Goal: Use online tool/utility: Use online tool/utility

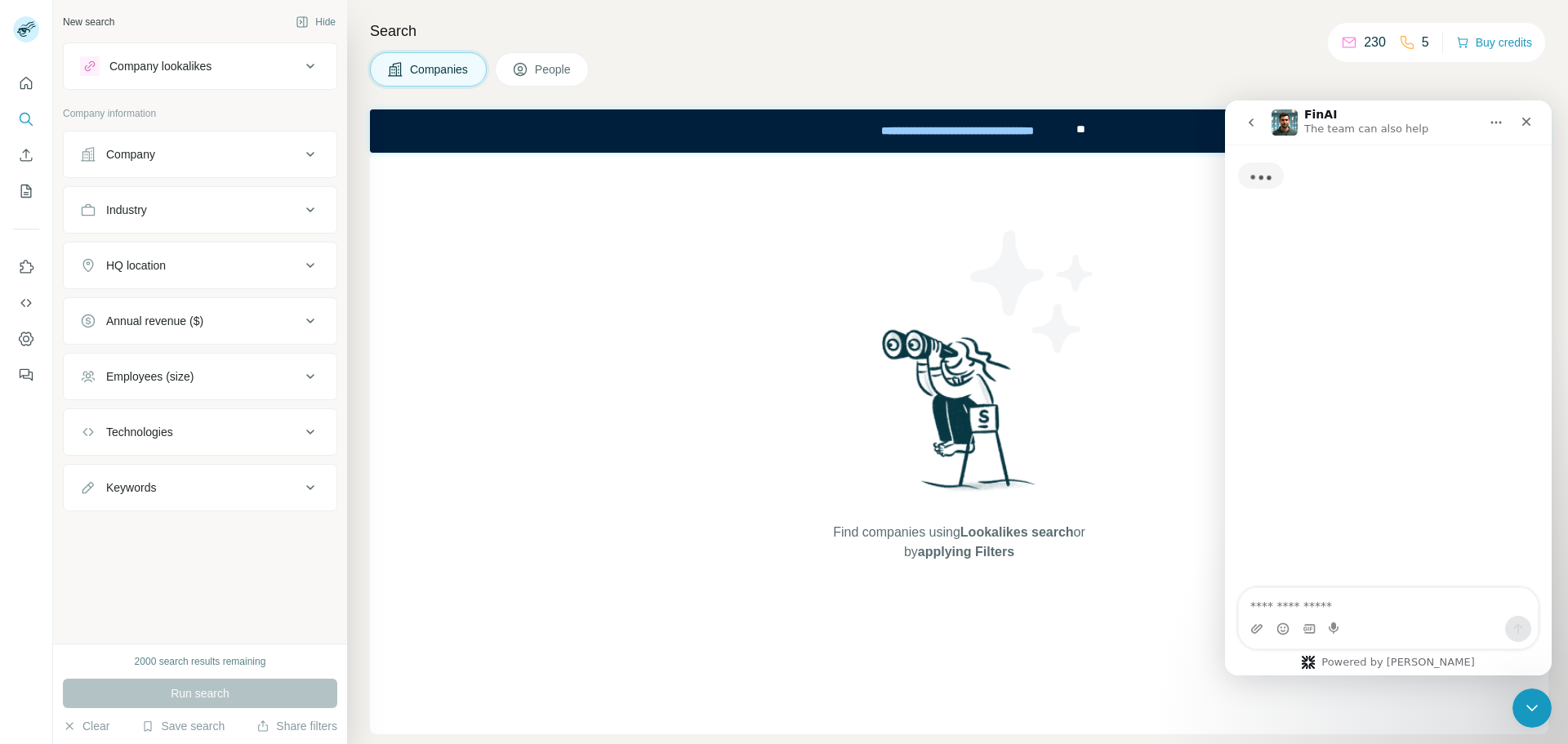
click at [256, 146] on button "Company" at bounding box center [200, 155] width 272 height 40
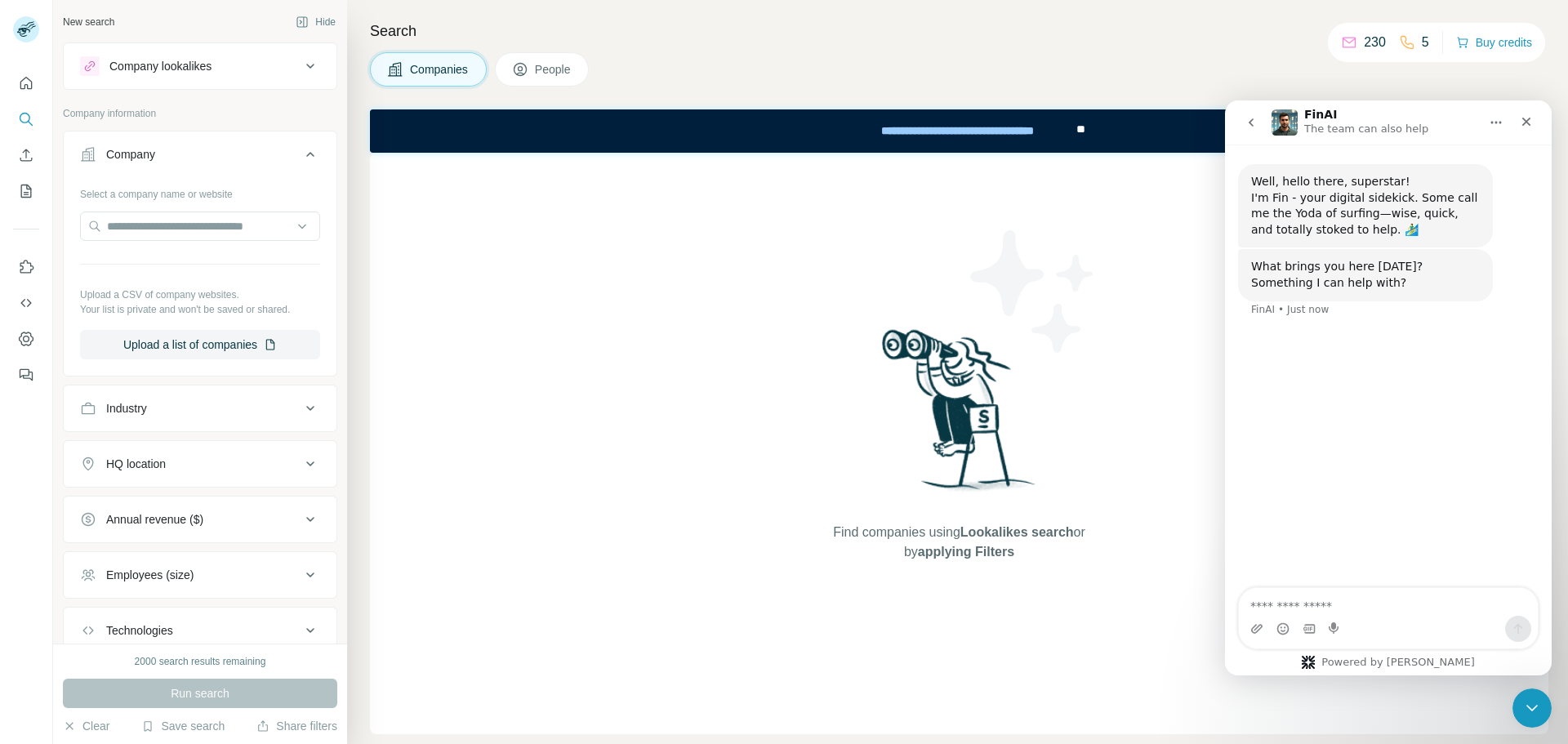
click at [256, 146] on button "Company" at bounding box center [200, 157] width 272 height 46
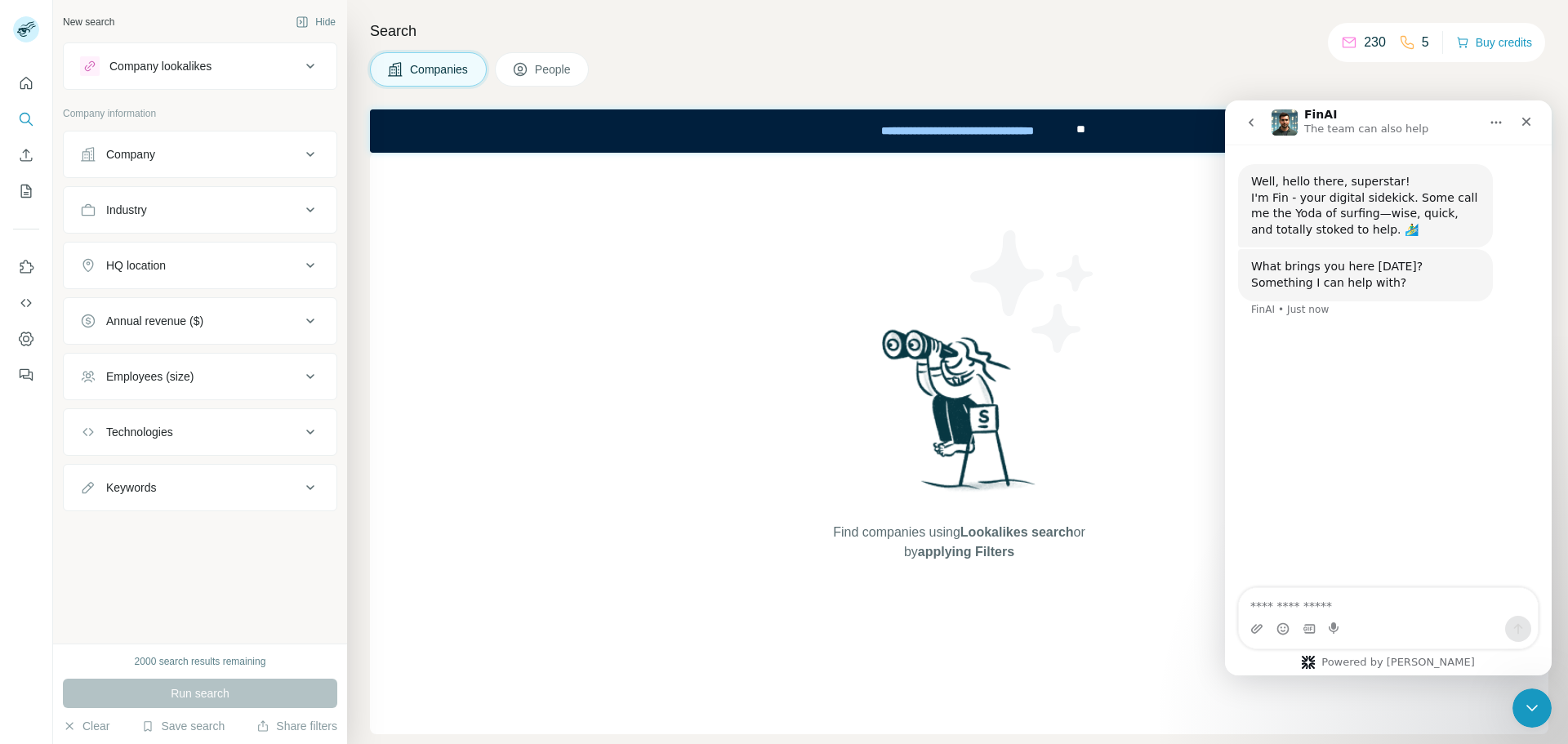
click at [263, 216] on div "Industry" at bounding box center [190, 209] width 220 height 16
click at [234, 306] on button "HQ location" at bounding box center [200, 314] width 272 height 40
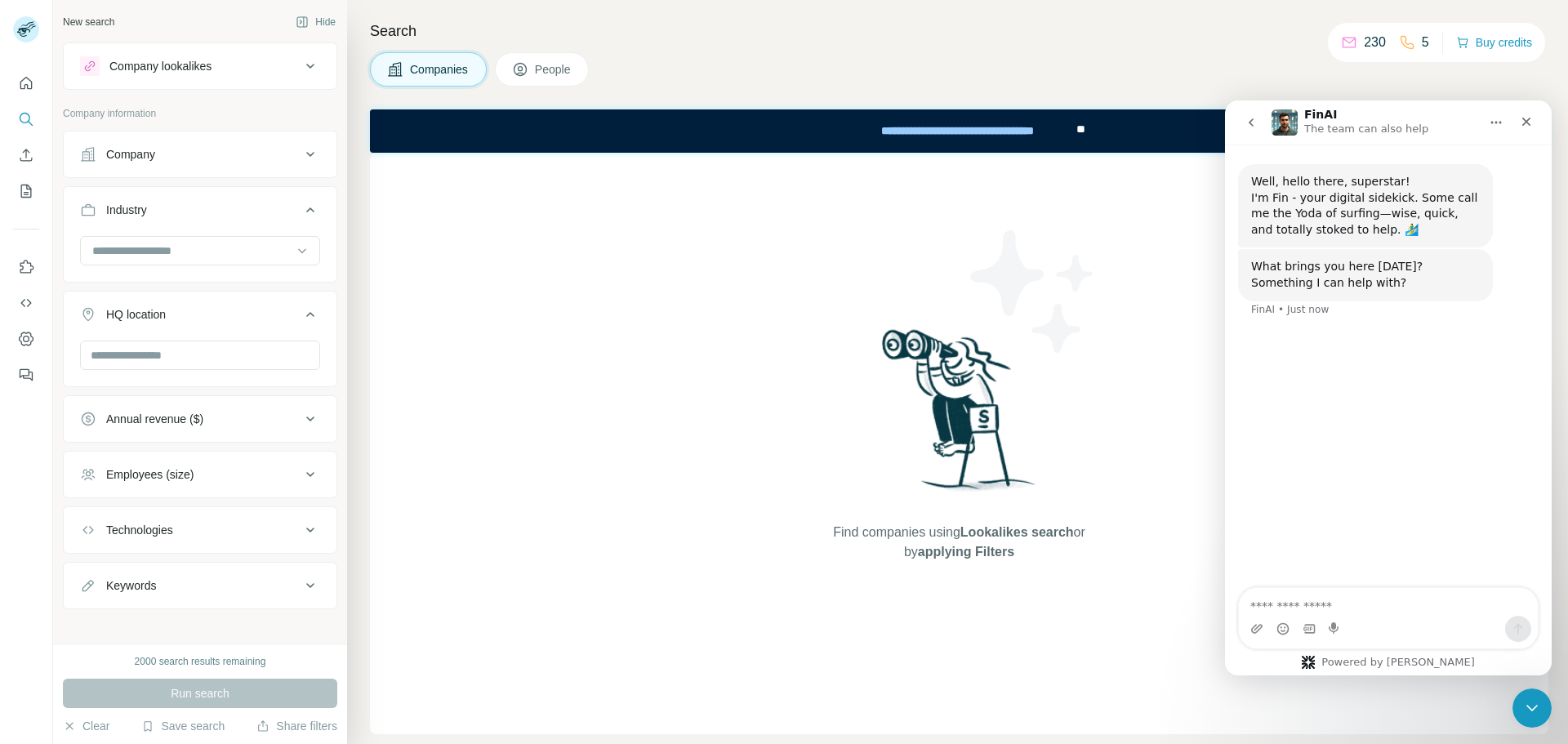
click at [236, 414] on div "Annual revenue ($)" at bounding box center [190, 419] width 220 height 16
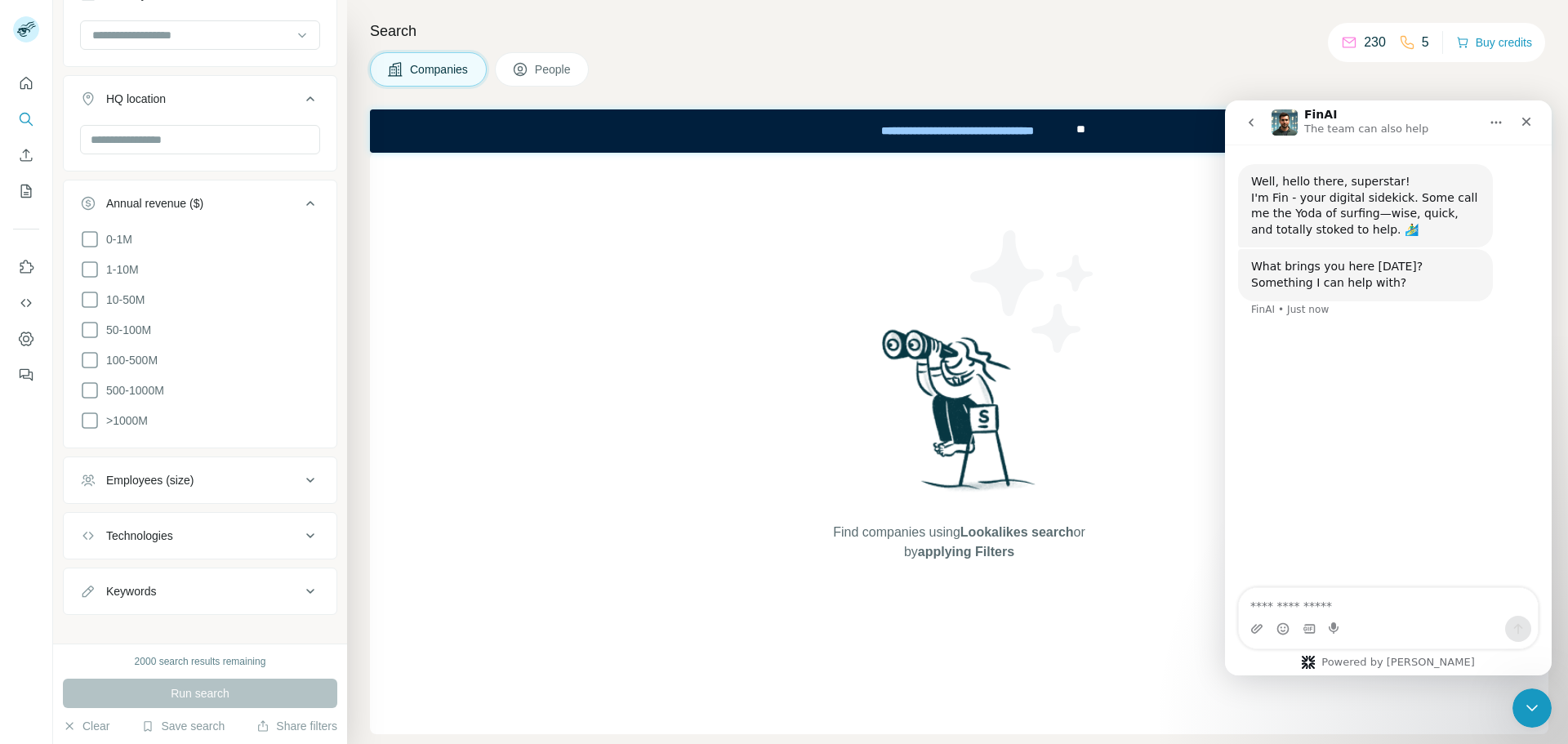
scroll to position [227, 0]
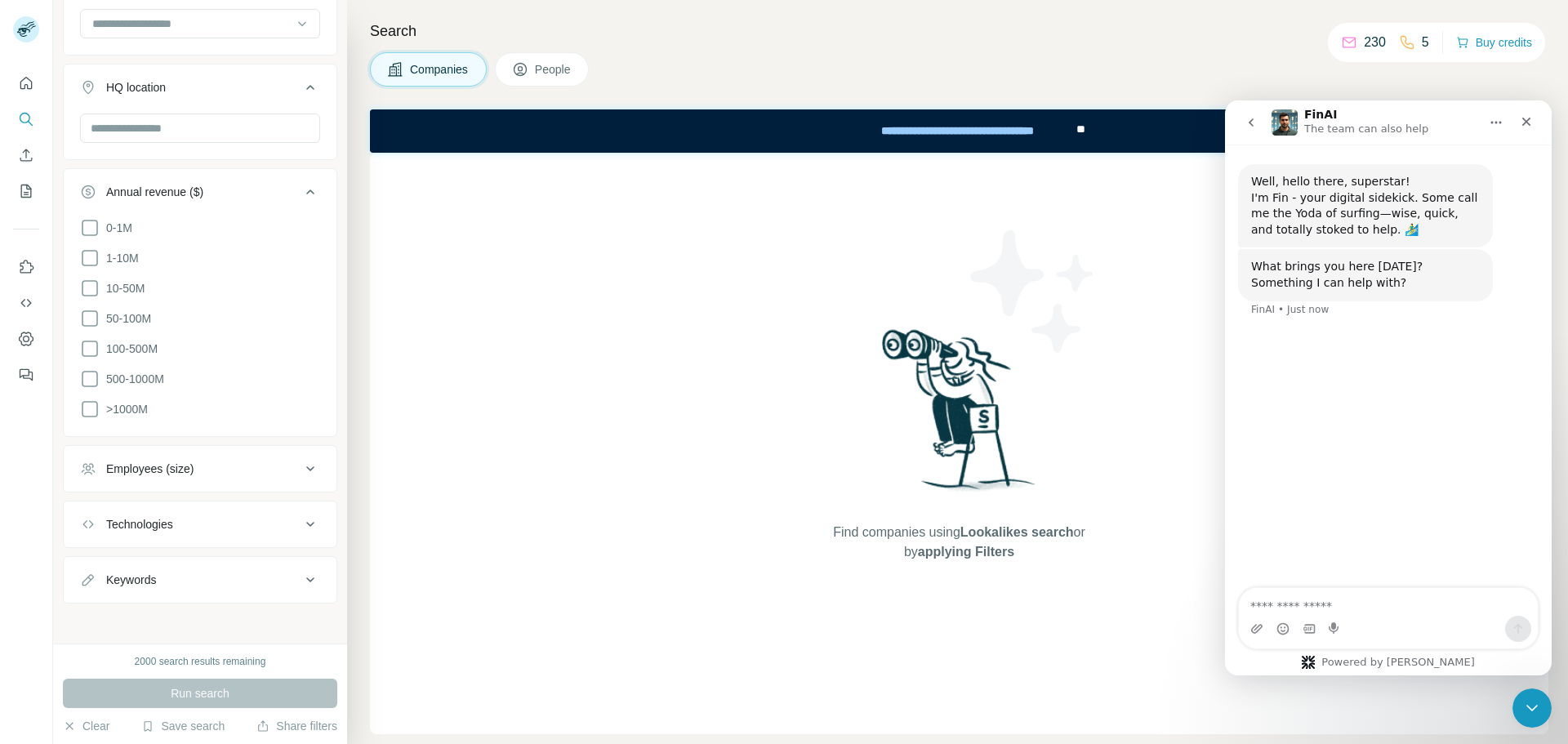
click at [252, 522] on div "Technologies" at bounding box center [190, 524] width 220 height 16
click at [234, 550] on input "text" at bounding box center [200, 564] width 240 height 30
type input "**********"
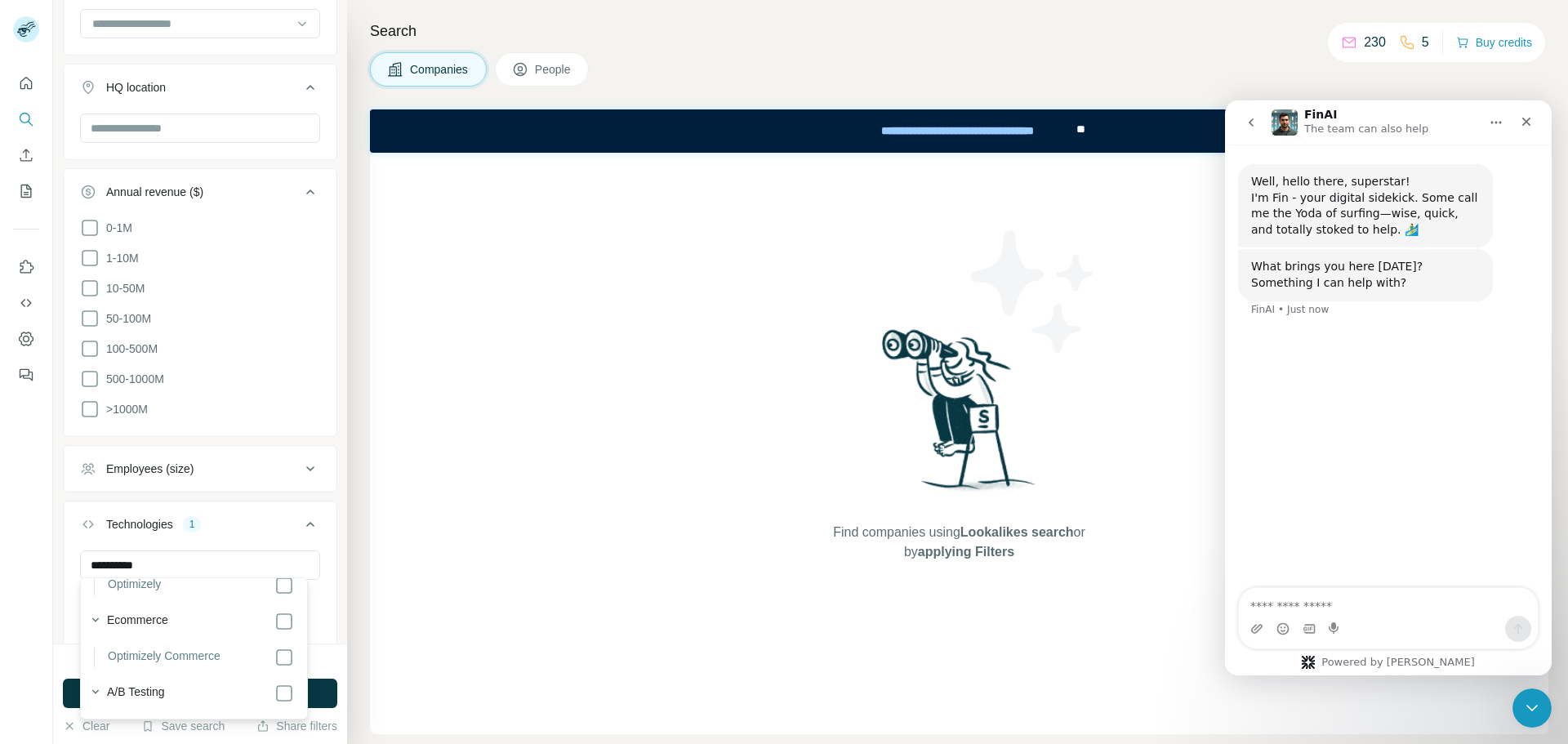
scroll to position [164, 0]
click at [327, 527] on div "**********" at bounding box center [200, 322] width 294 height 643
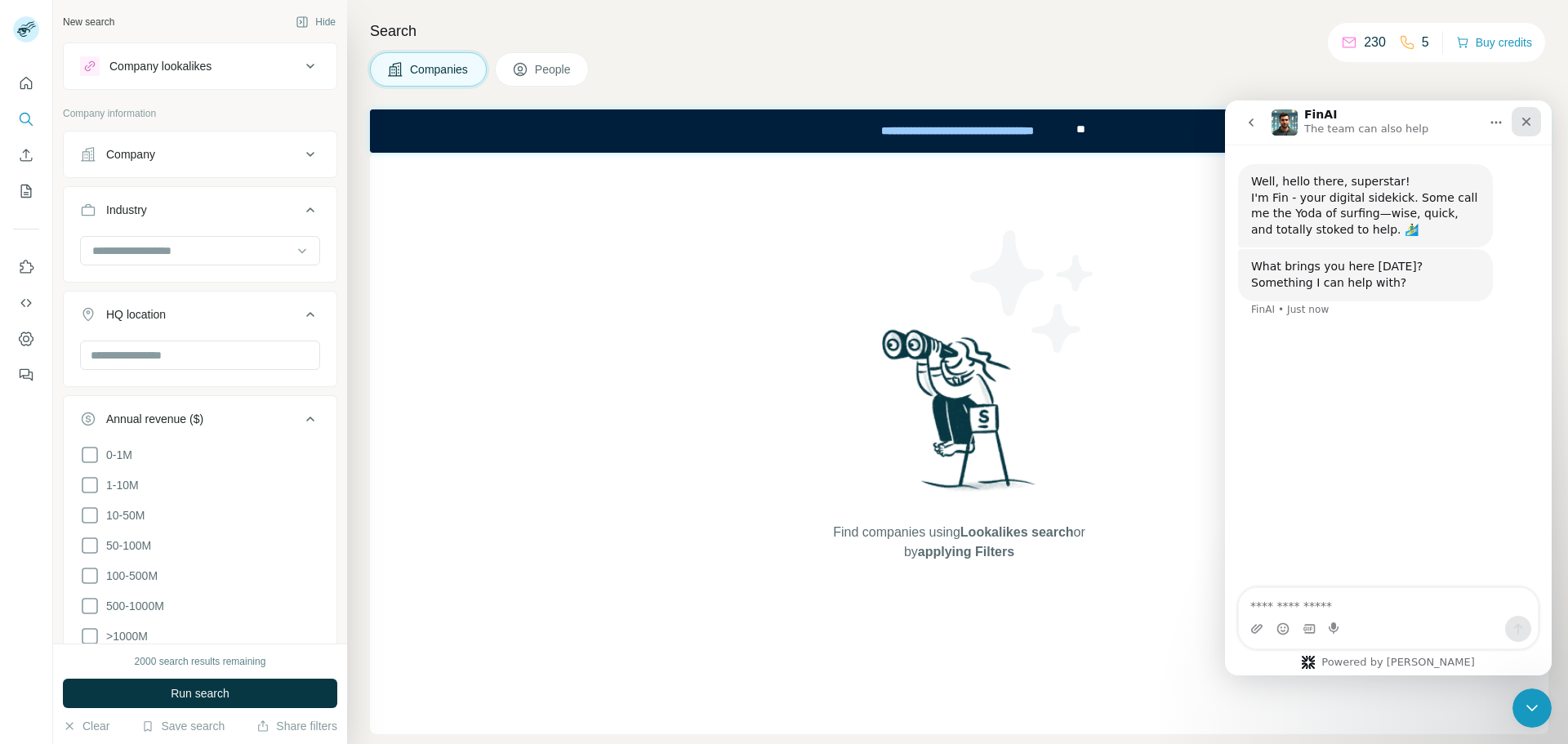
click at [1530, 122] on icon "Close" at bounding box center [1527, 121] width 13 height 13
